Goal: Task Accomplishment & Management: Complete application form

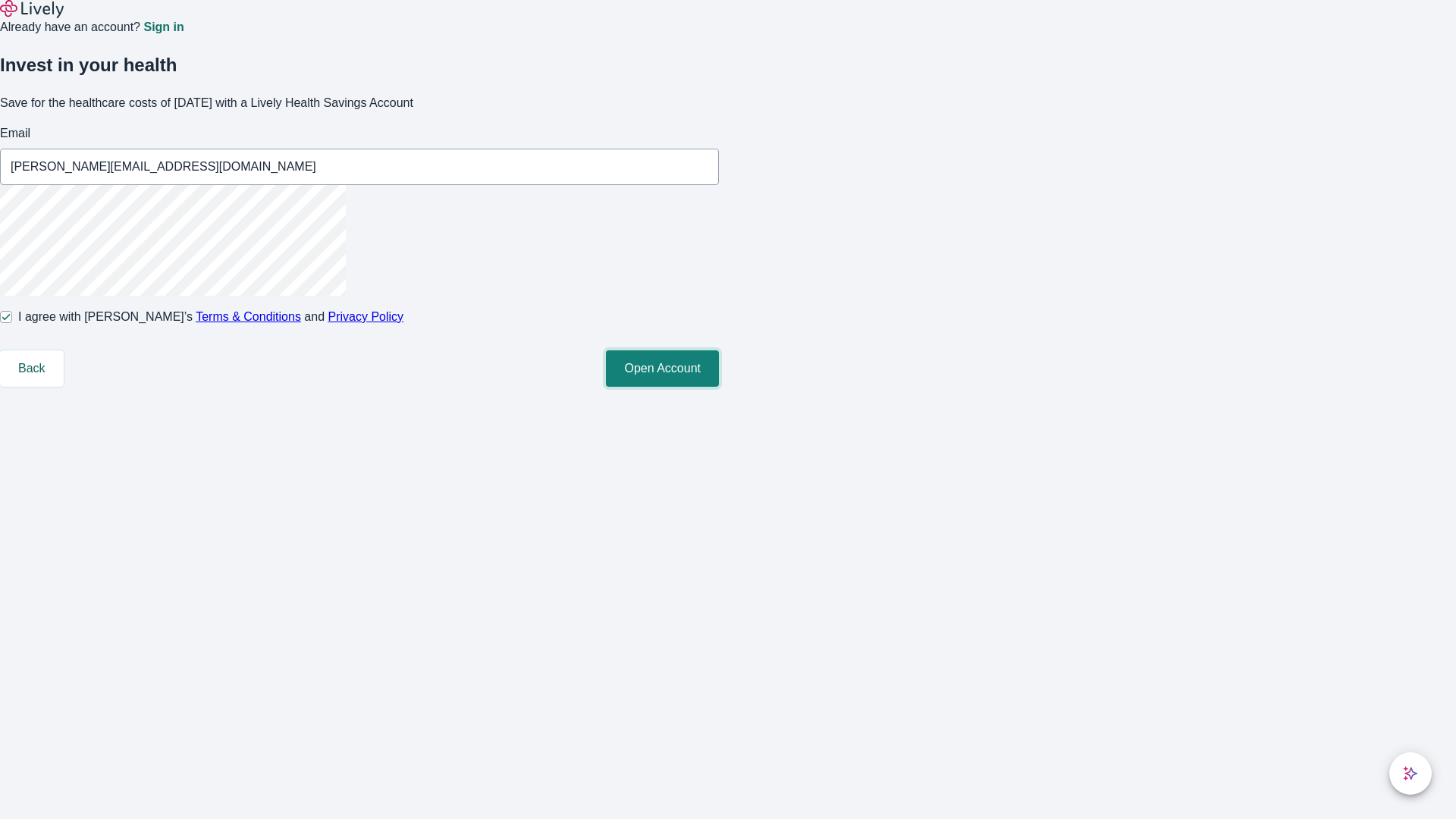
click at [719, 387] on button "Open Account" at bounding box center [662, 368] width 113 height 36
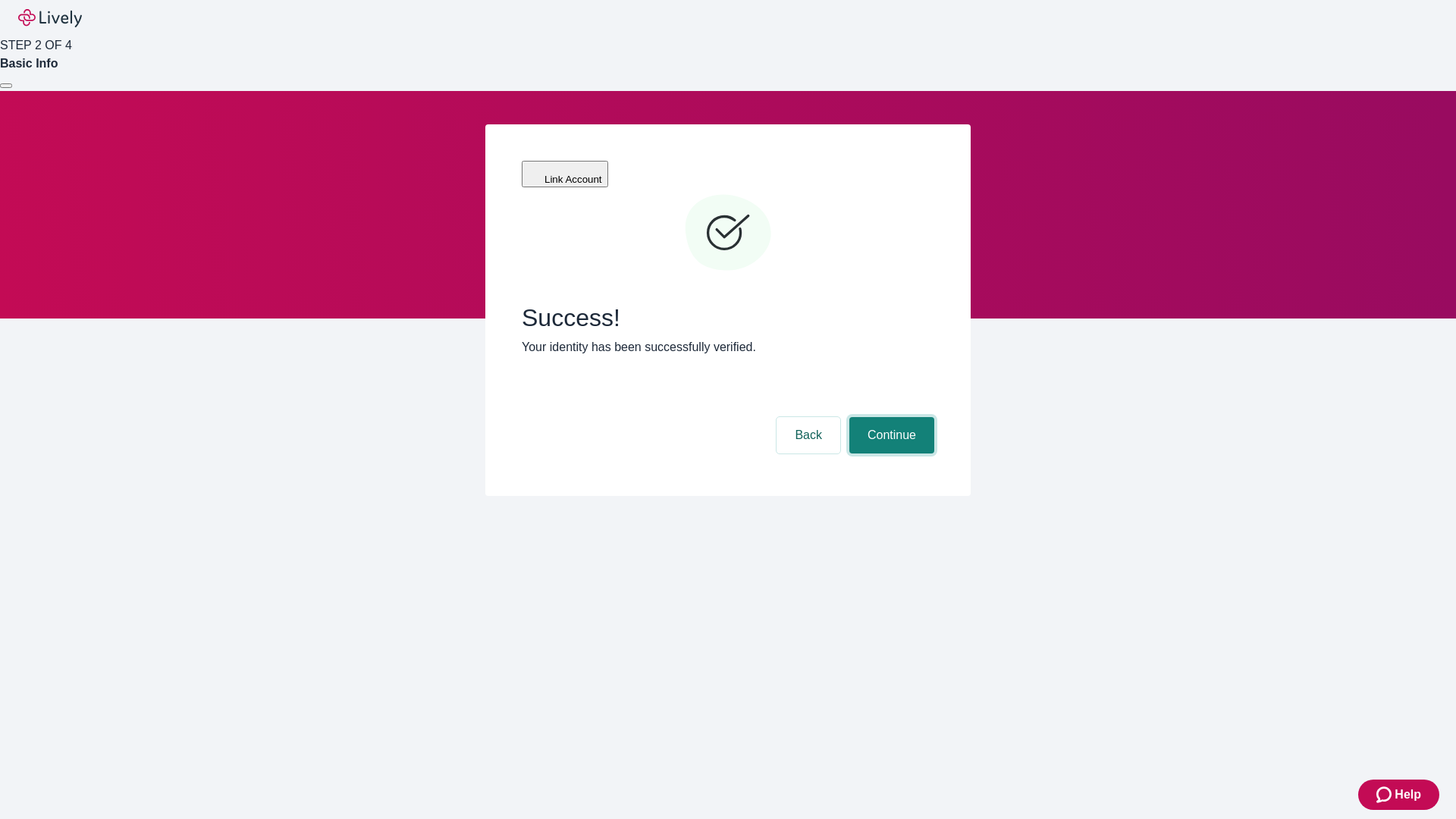
click at [889, 418] on button "Continue" at bounding box center [892, 435] width 85 height 36
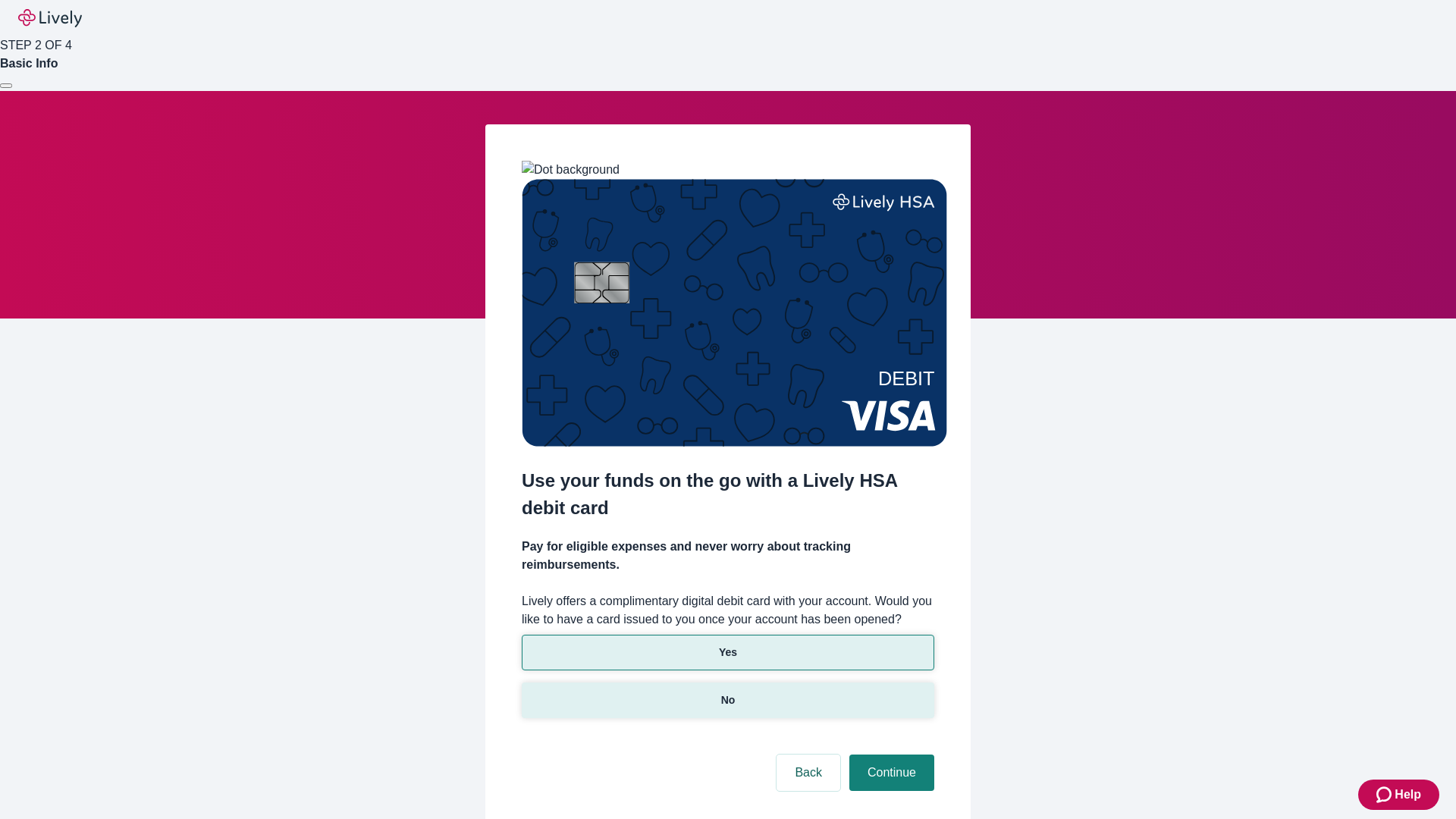
click at [727, 693] on p "No" at bounding box center [728, 700] width 14 height 16
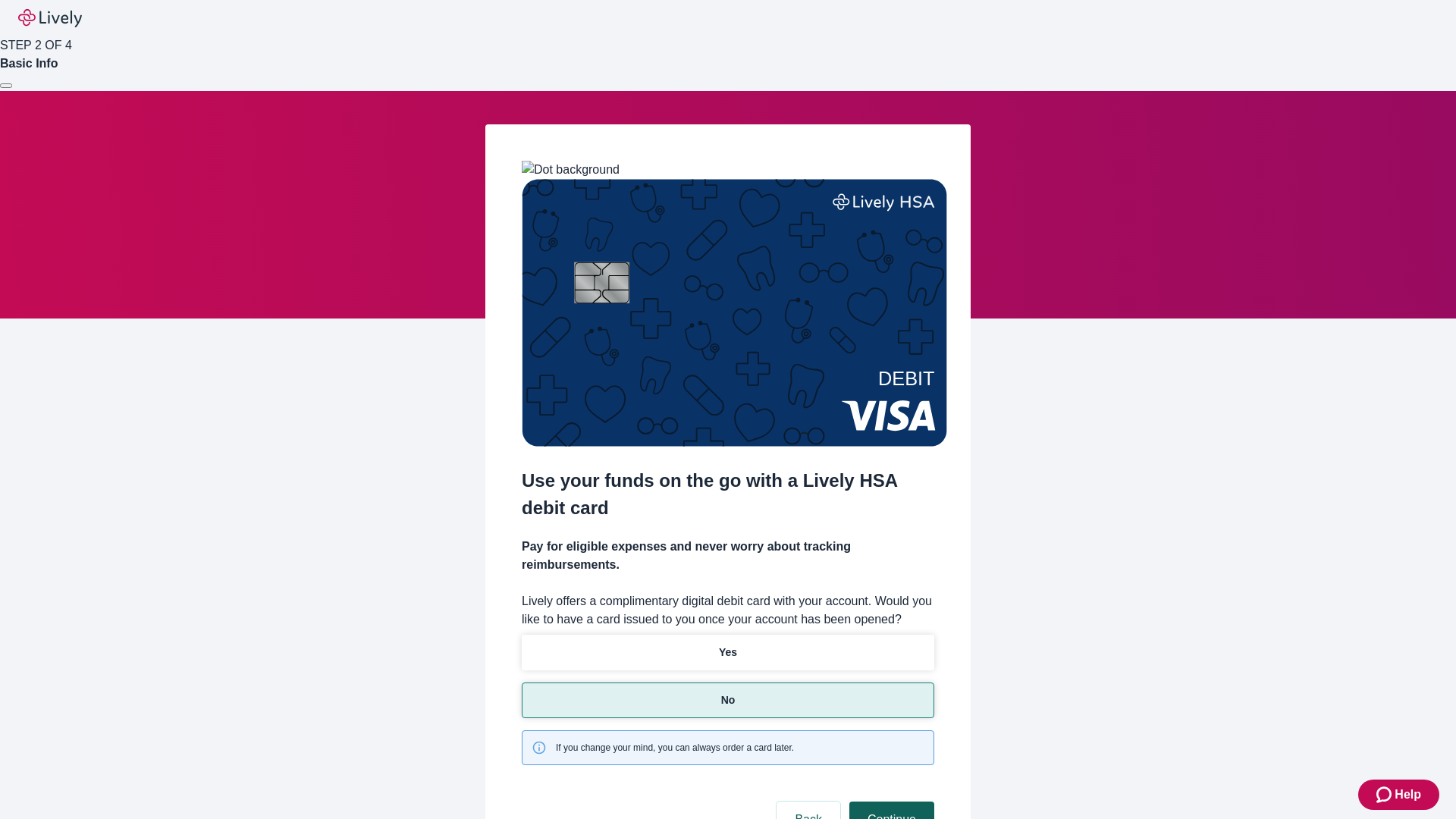
click at [889, 802] on button "Continue" at bounding box center [892, 820] width 85 height 36
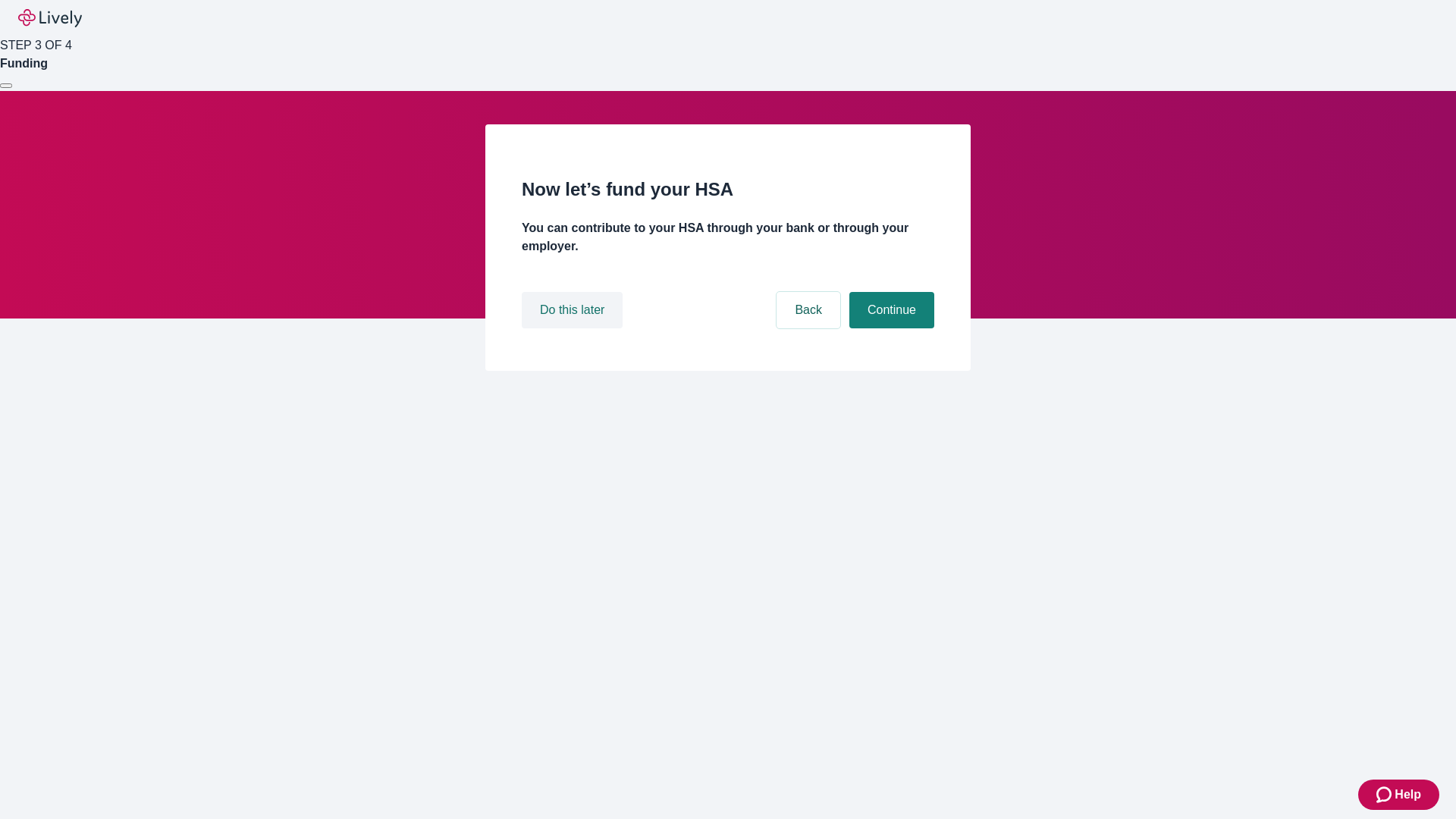
click at [574, 328] on button "Do this later" at bounding box center [572, 310] width 101 height 36
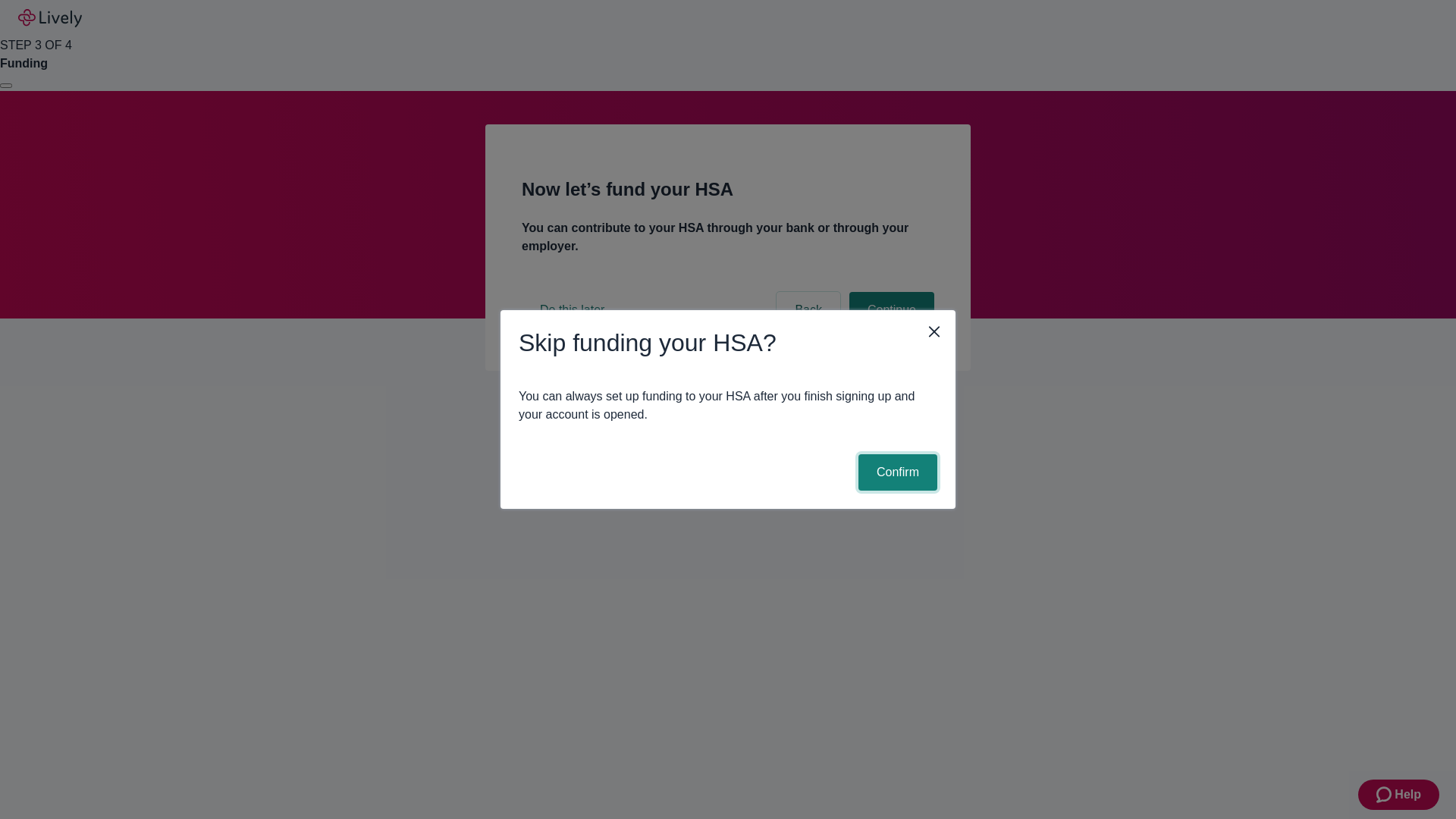
click at [895, 473] on button "Confirm" at bounding box center [898, 472] width 79 height 36
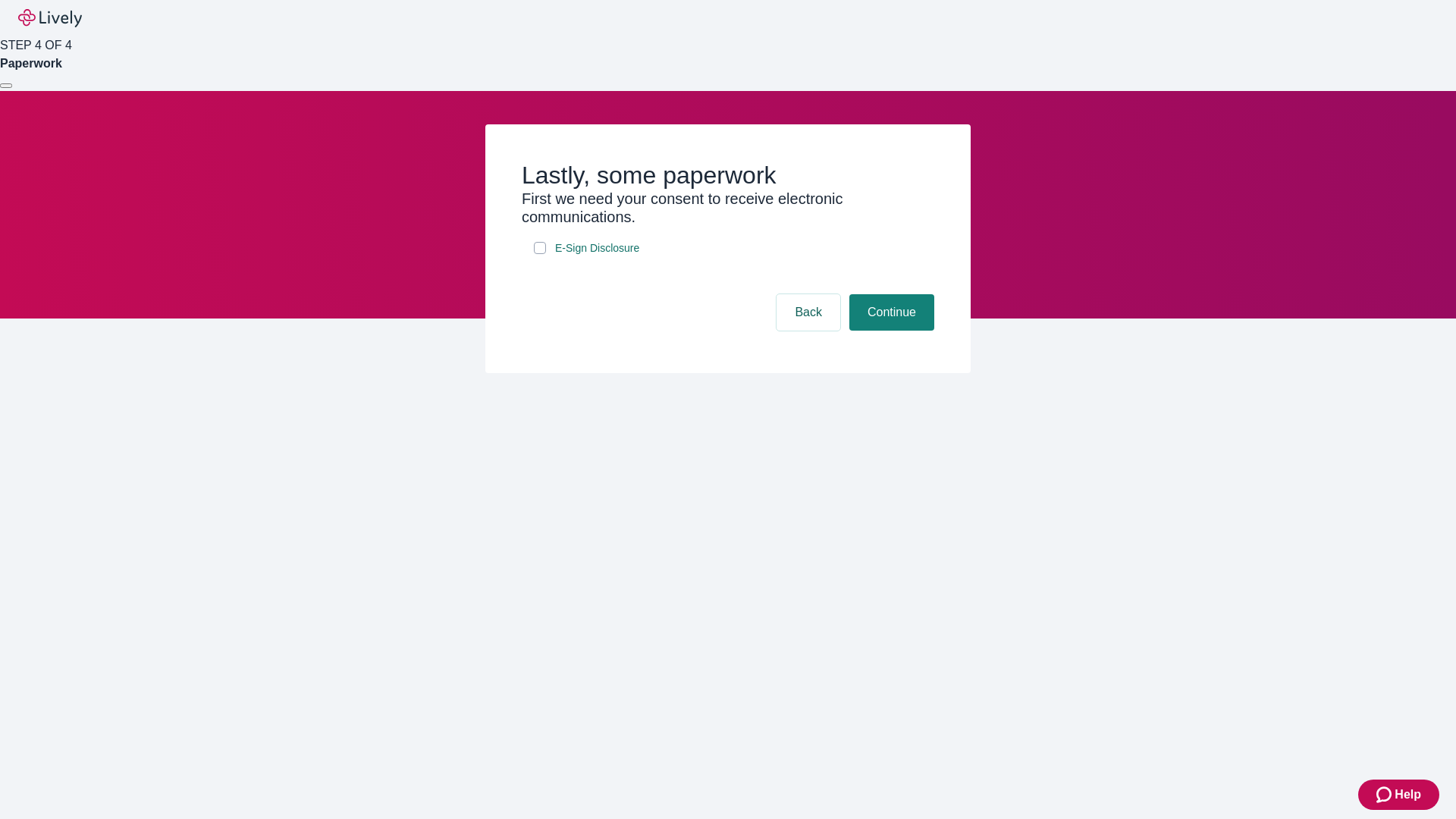
click at [540, 254] on input "E-Sign Disclosure" at bounding box center [540, 248] width 12 height 12
checkbox input "true"
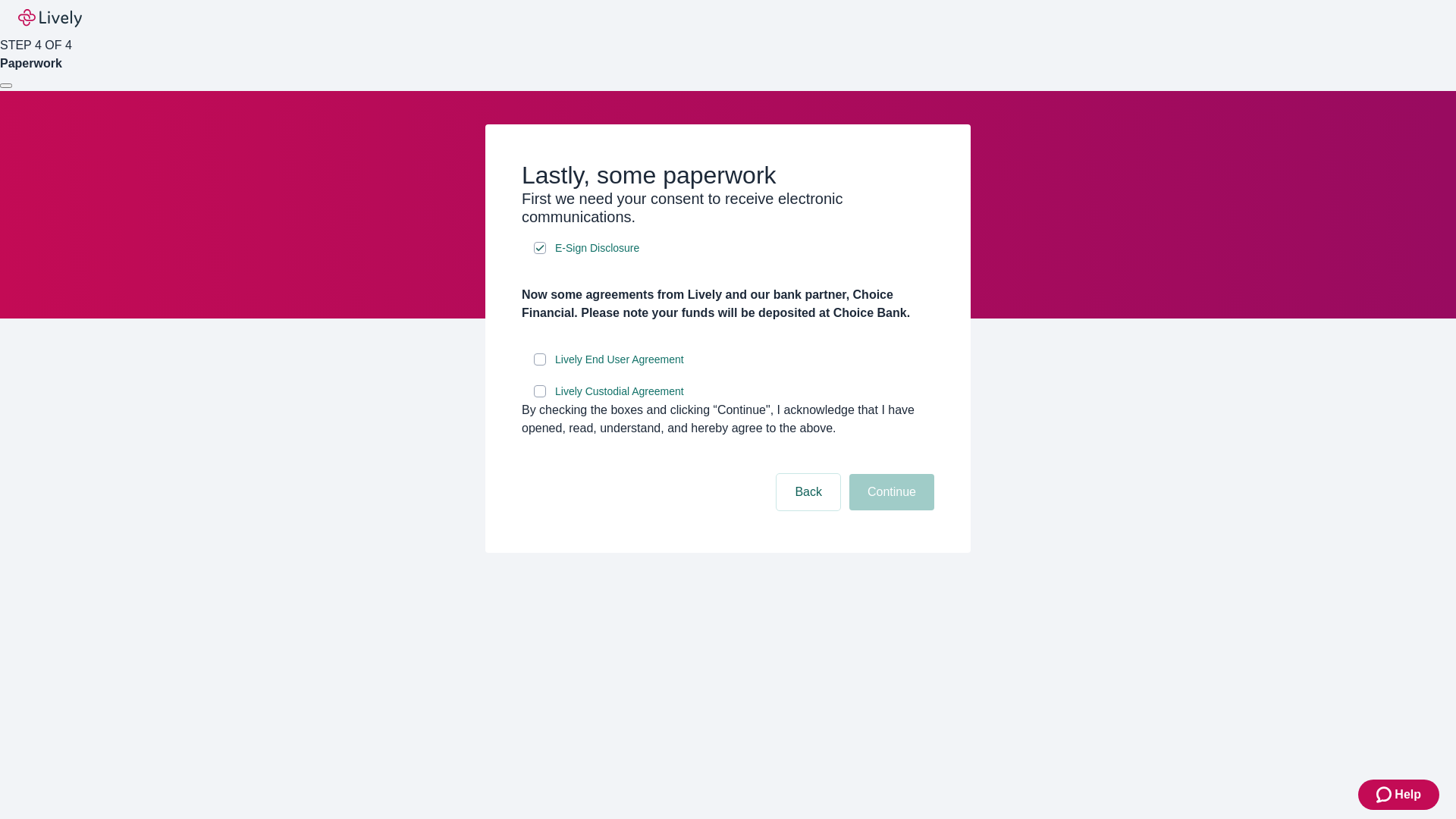
click at [540, 366] on input "Lively End User Agreement" at bounding box center [540, 359] width 12 height 12
checkbox input "true"
click at [540, 397] on input "Lively Custodial Agreement" at bounding box center [540, 391] width 12 height 12
checkbox input "true"
click at [889, 510] on button "Continue" at bounding box center [892, 492] width 85 height 36
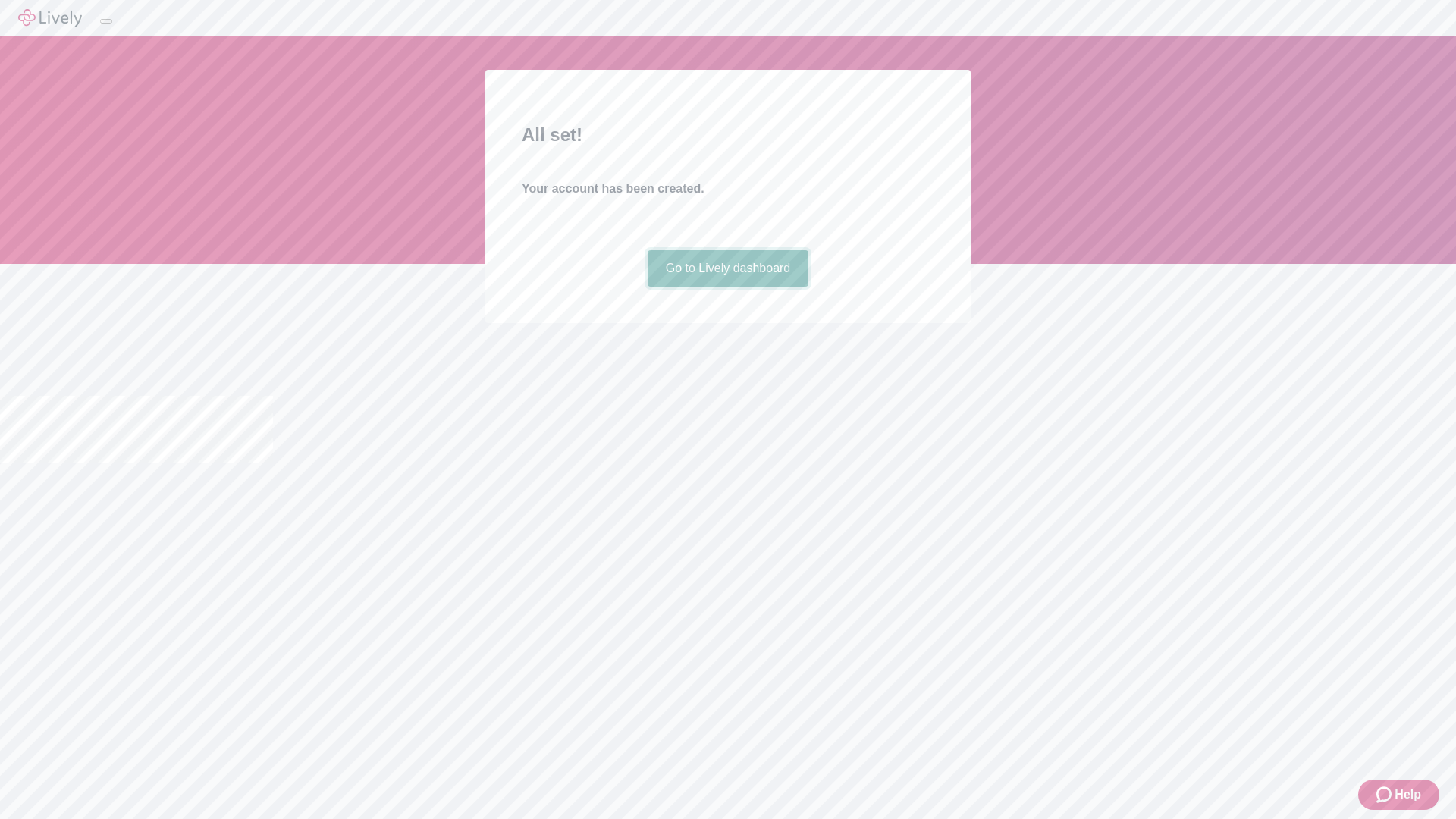
click at [727, 287] on link "Go to Lively dashboard" at bounding box center [728, 268] width 161 height 36
